Goal: Find specific page/section: Find specific page/section

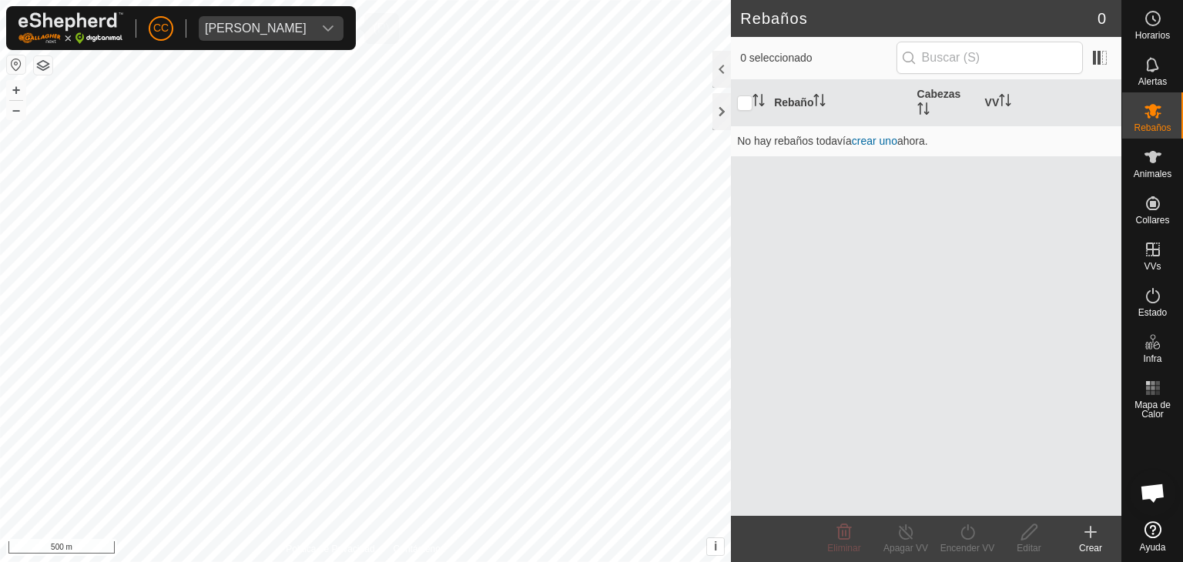
click at [294, 33] on div "[PERSON_NAME]" at bounding box center [256, 28] width 102 height 12
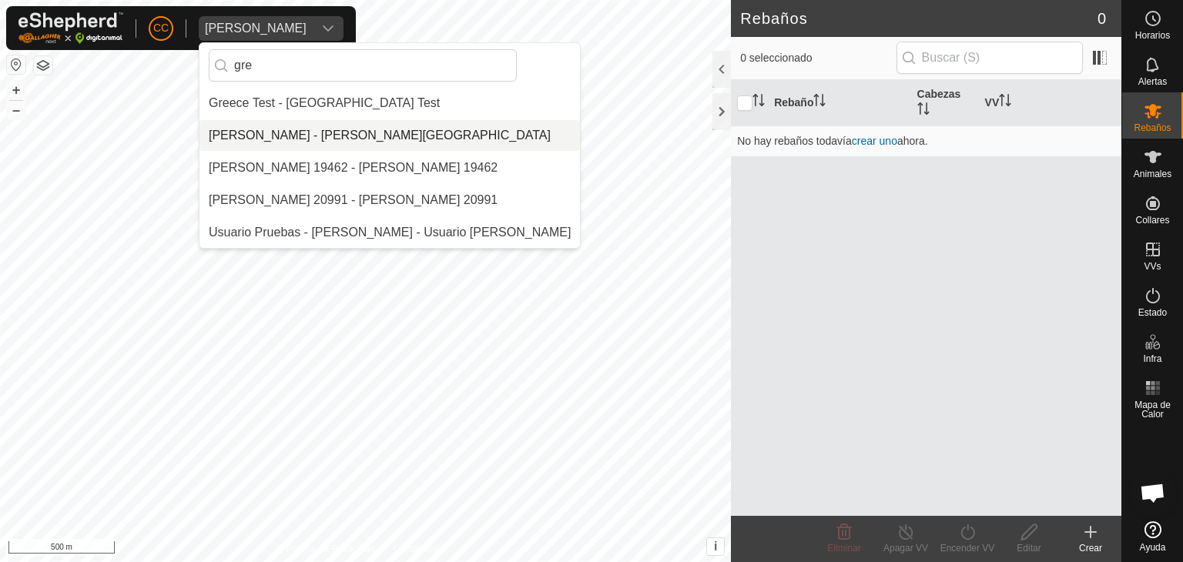
type input "gre"
click at [399, 126] on li "[PERSON_NAME] - [PERSON_NAME][GEOGRAPHIC_DATA]" at bounding box center [389, 135] width 380 height 31
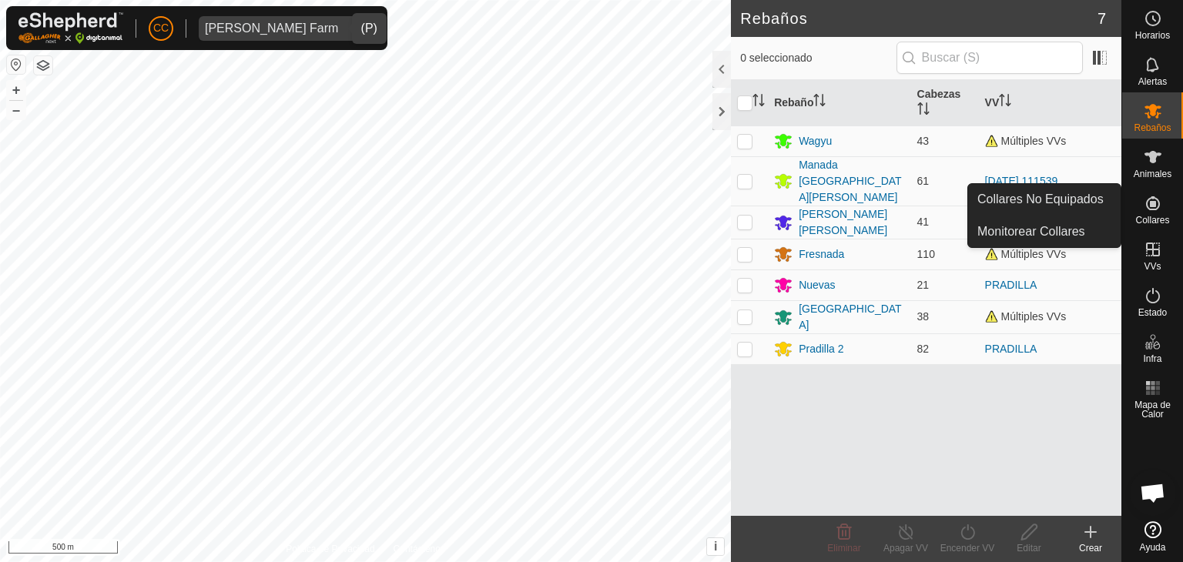
click at [1069, 199] on link "Collares No Equipados" at bounding box center [1044, 199] width 153 height 31
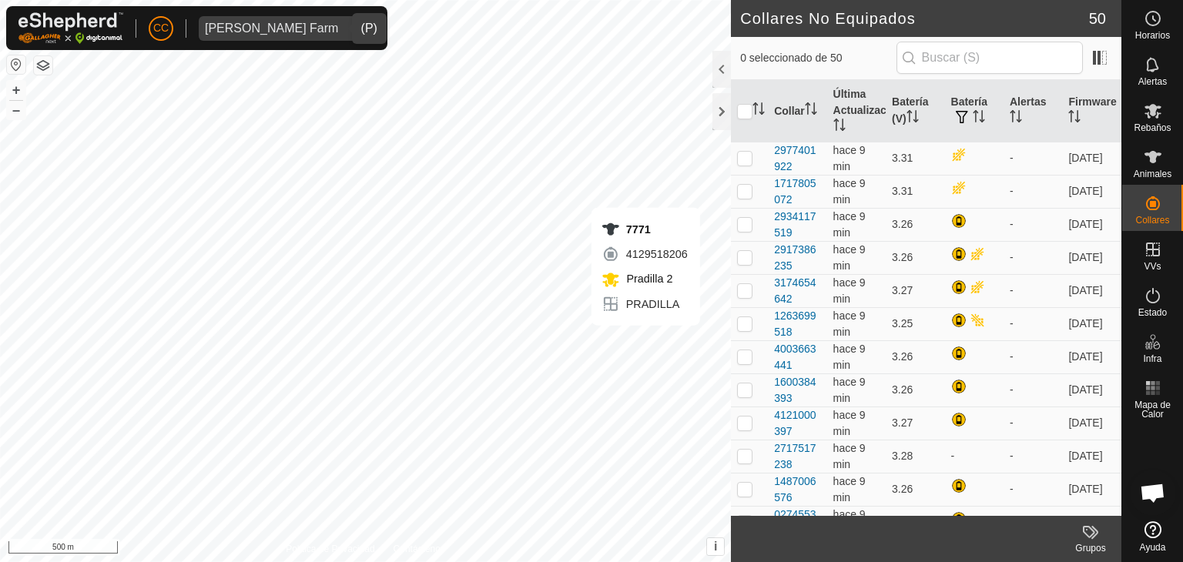
scroll to position [1274, 0]
